Goal: Use online tool/utility: Utilize a website feature to perform a specific function

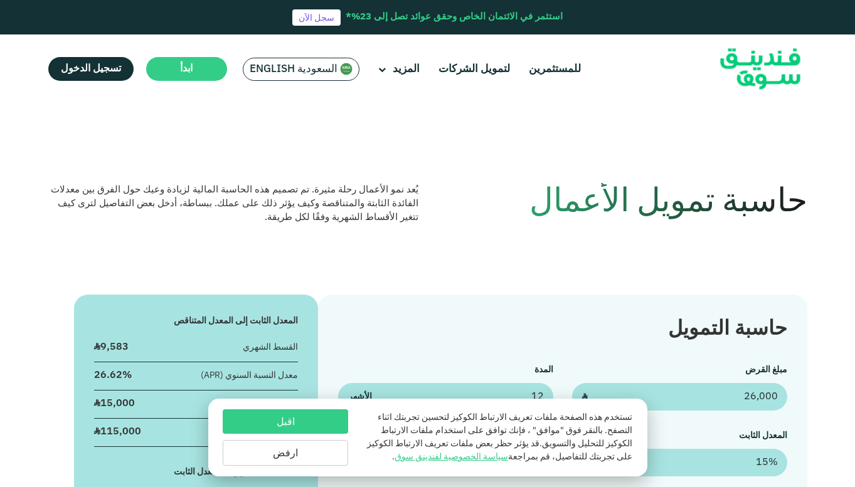
type input "26,000"
click at [763, 462] on input "15" at bounding box center [679, 463] width 215 height 28
type input "1.85%"
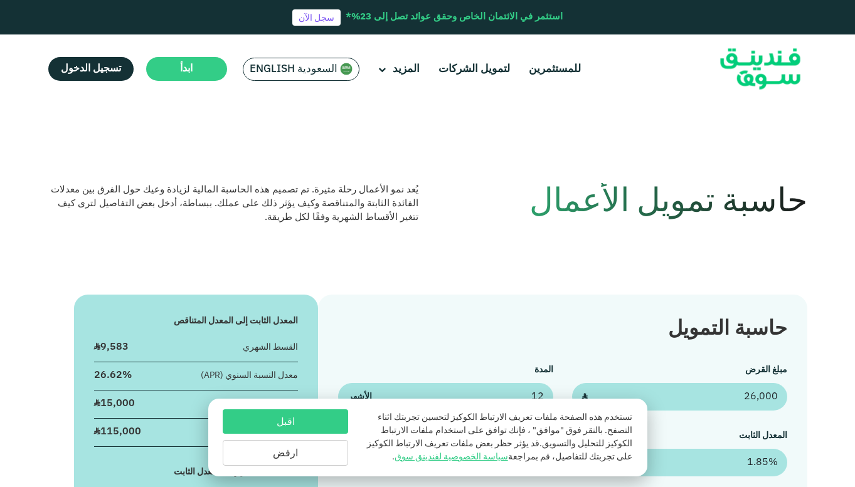
click at [273, 411] on button "اقبل" at bounding box center [285, 422] width 125 height 24
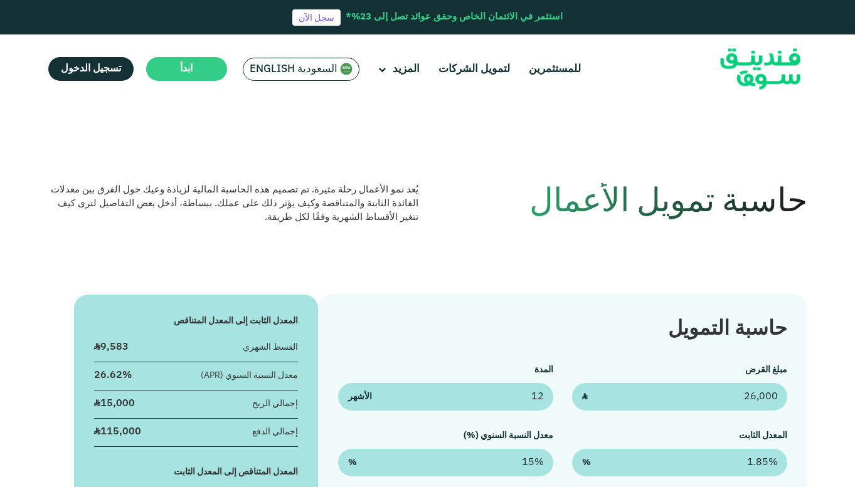
click at [461, 359] on div "حاسبة التمويل مبلغ القرض 26,000 ʢ المدة 12 الأشهر المعدل الثابت 1.85% % معدل ال…" at bounding box center [562, 460] width 489 height 330
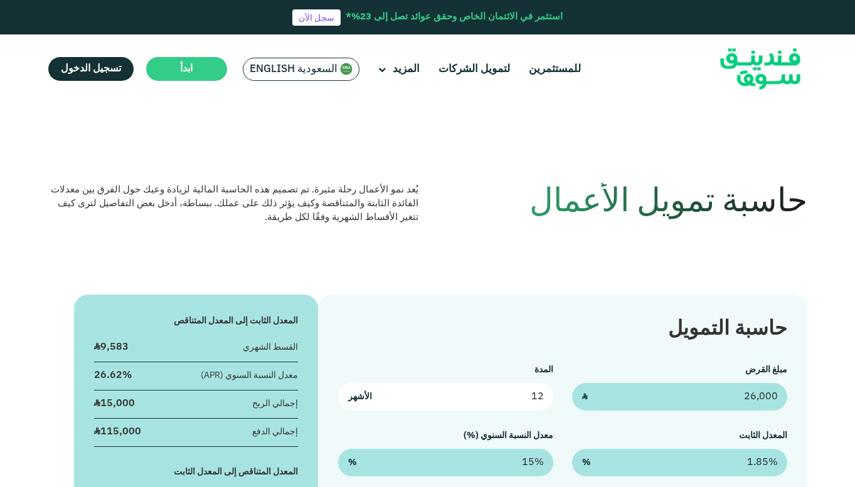
drag, startPoint x: 513, startPoint y: 400, endPoint x: 565, endPoint y: 398, distance: 52.1
click at [565, 398] on div "مبلغ القرض 26,000 ʢ المدة 12 الأشهر المعدل الثابت 1.85% % معدل النسبة السنوي (%…" at bounding box center [562, 420] width 448 height 113
type input "60"
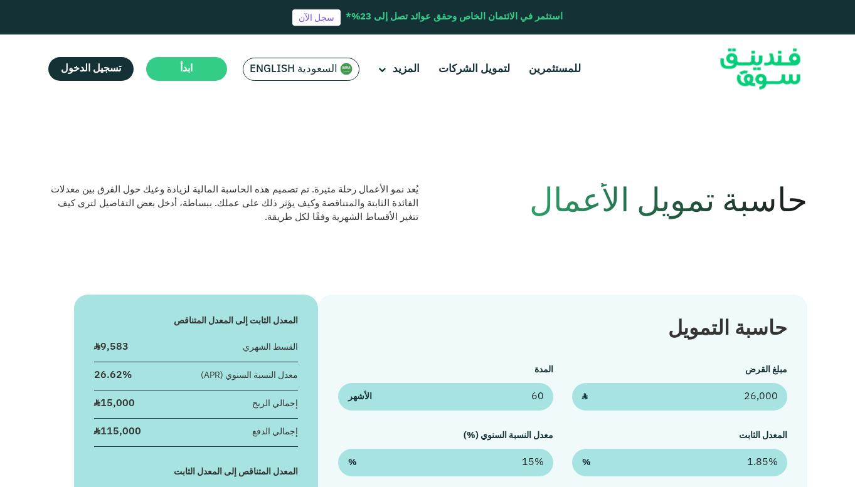
click at [452, 347] on div "حاسبة التمويل مبلغ القرض 26,000 ʢ المدة 60 الأشهر المعدل الثابت 1.85% % معدل ال…" at bounding box center [562, 460] width 489 height 330
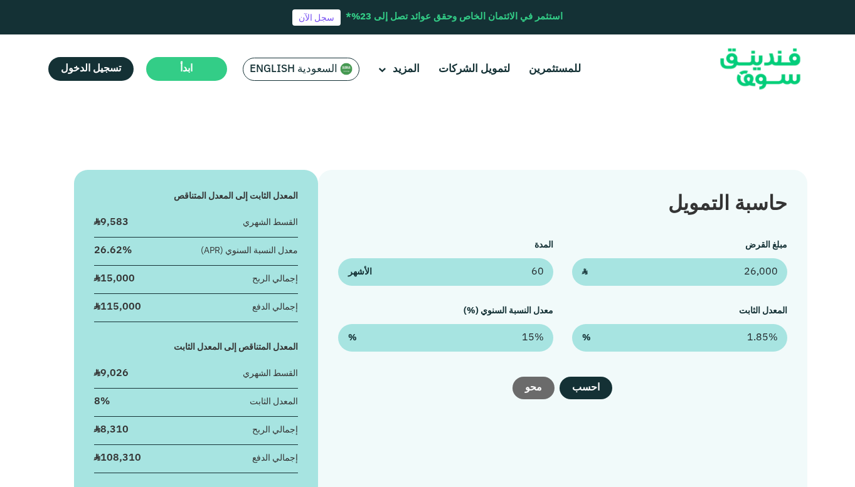
scroll to position [125, 0]
click at [593, 396] on button "احسب" at bounding box center [585, 387] width 53 height 23
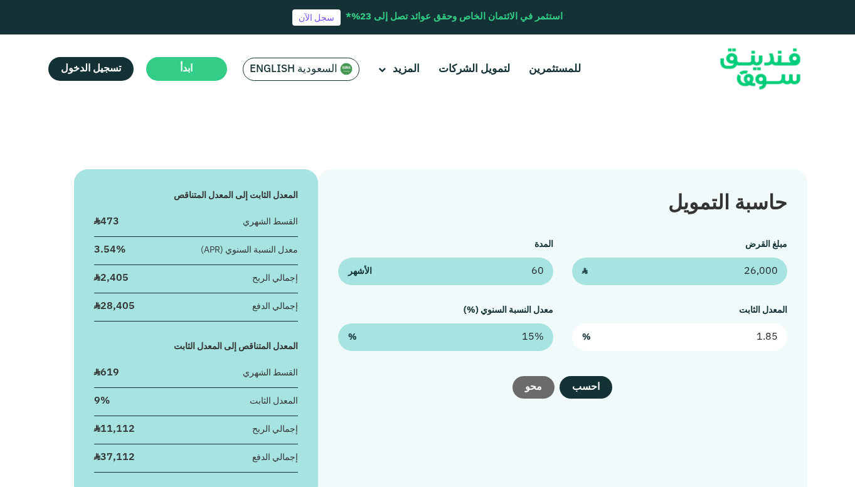
drag, startPoint x: 707, startPoint y: 341, endPoint x: 794, endPoint y: 342, distance: 87.2
click at [794, 342] on div "حاسبة التمويل مبلغ القرض 26,000 ʢ المدة 60 الأشهر المعدل الثابت 1.85 % معدل الن…" at bounding box center [562, 334] width 489 height 330
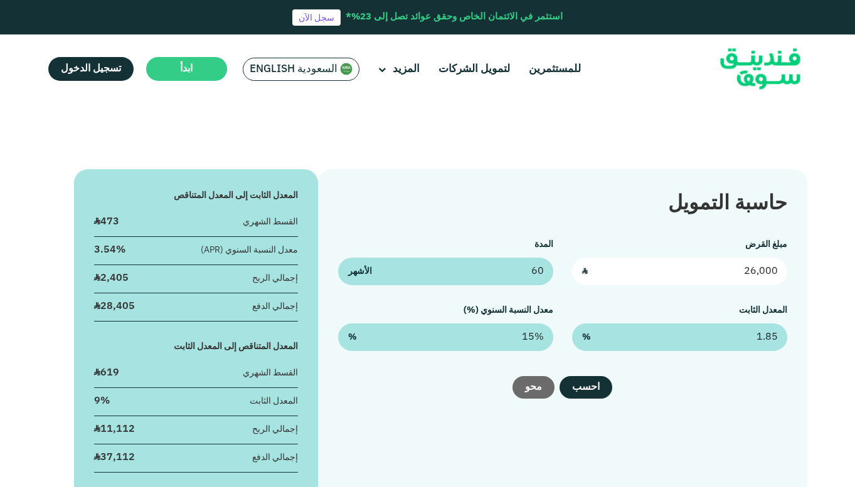
type input "1.85%"
click at [707, 275] on input "26,000" at bounding box center [679, 272] width 215 height 28
drag, startPoint x: 707, startPoint y: 275, endPoint x: 755, endPoint y: 273, distance: 47.7
click at [755, 273] on input "26,000" at bounding box center [679, 272] width 215 height 28
click at [758, 273] on input "26,000" at bounding box center [679, 272] width 215 height 28
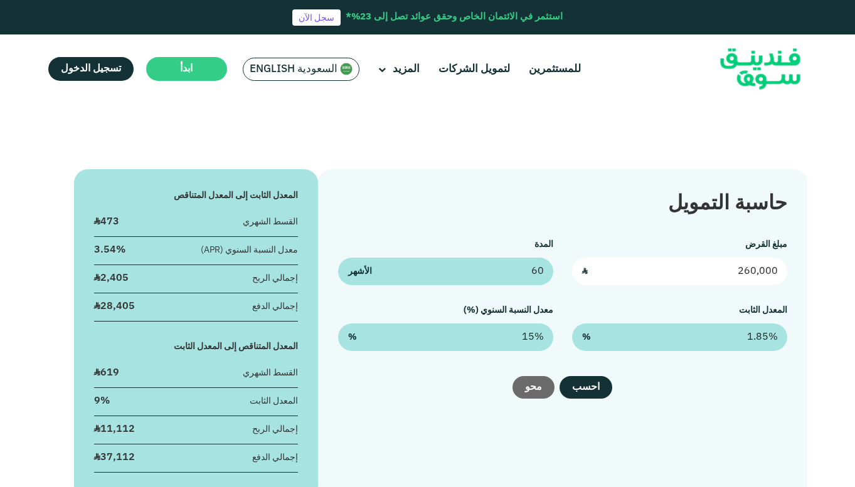
type input "260,000"
drag, startPoint x: 481, startPoint y: 346, endPoint x: 587, endPoint y: 333, distance: 106.7
click at [587, 333] on div "مبلغ القرض 260,000 ʢ المدة 60 الأشهر المعدل الثابت 1.85% % معدل النسبة السنوي (…" at bounding box center [562, 294] width 448 height 113
click at [532, 335] on input "15%" at bounding box center [445, 338] width 215 height 28
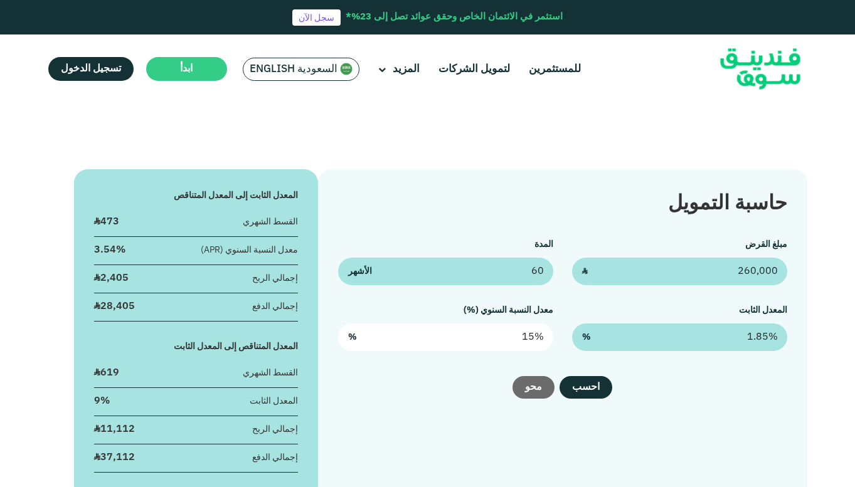
type input "15"
click at [532, 335] on input "15" at bounding box center [445, 338] width 215 height 28
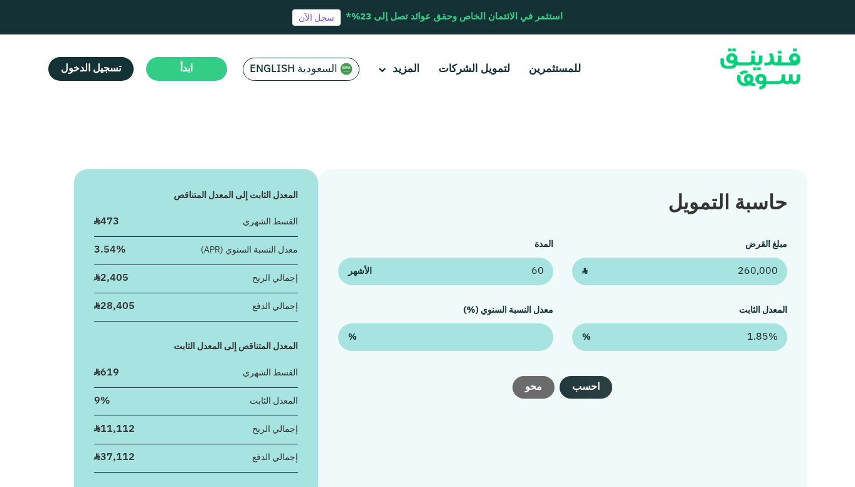
click at [583, 384] on button "احسب" at bounding box center [585, 387] width 53 height 23
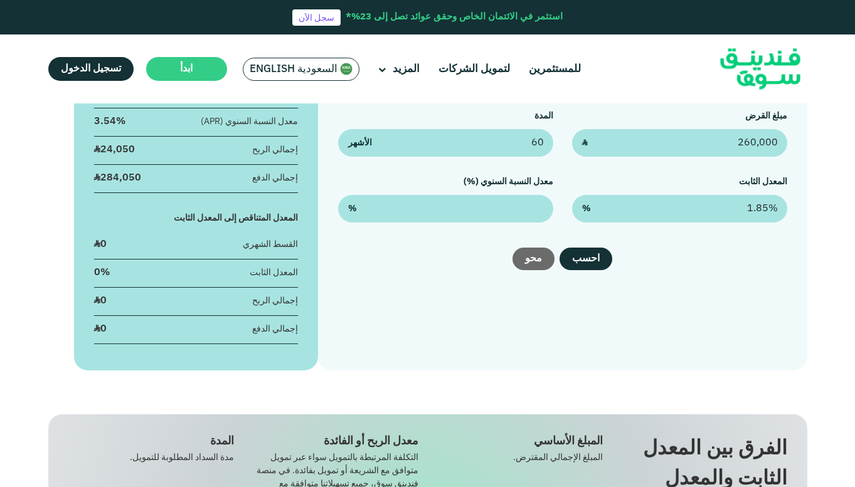
scroll to position [289, 0]
